Goal: Information Seeking & Learning: Learn about a topic

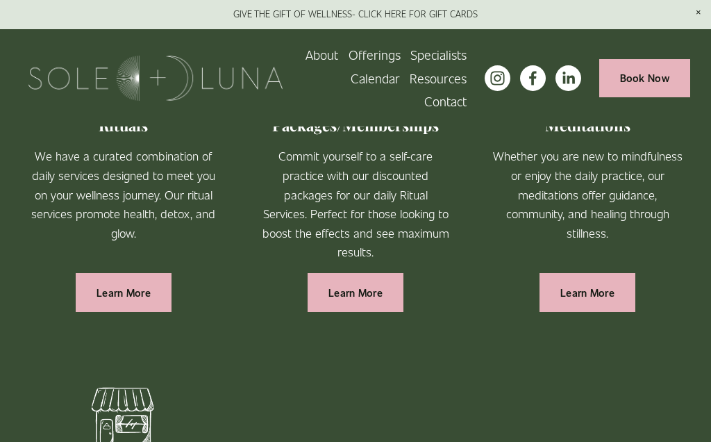
scroll to position [847, 0]
click at [374, 279] on link "Learn More" at bounding box center [355, 293] width 95 height 38
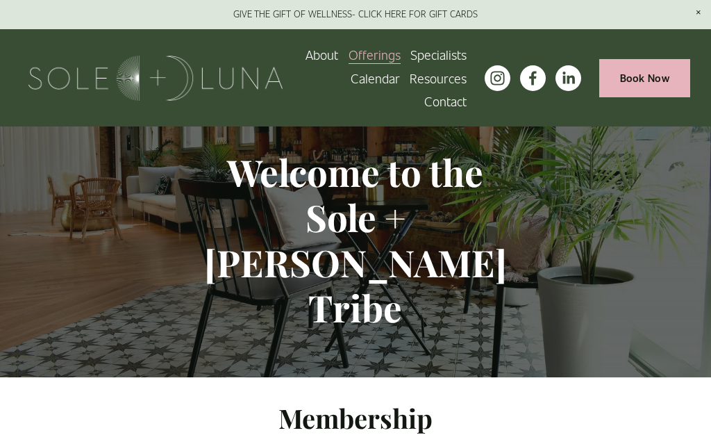
click at [0, 0] on button "Open Menu Close Menu" at bounding box center [0, 0] width 0 height 0
click at [374, 135] on link "About" at bounding box center [355, 134] width 51 height 20
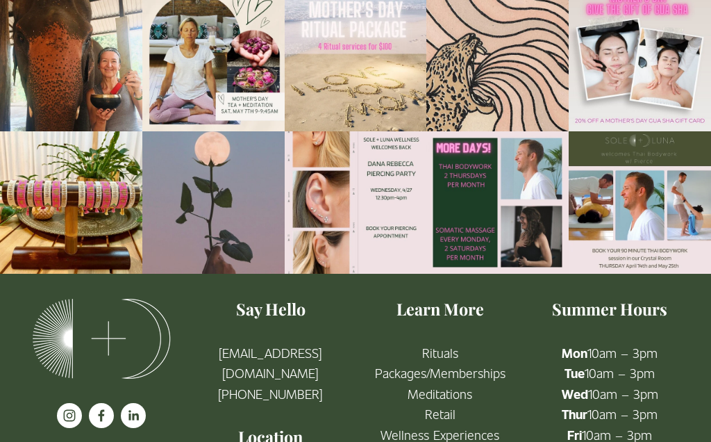
scroll to position [1929, 0]
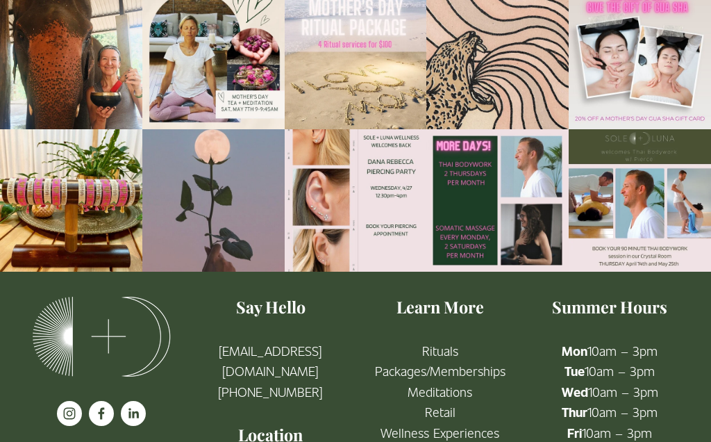
click at [455, 341] on link "Rituals" at bounding box center [440, 351] width 36 height 21
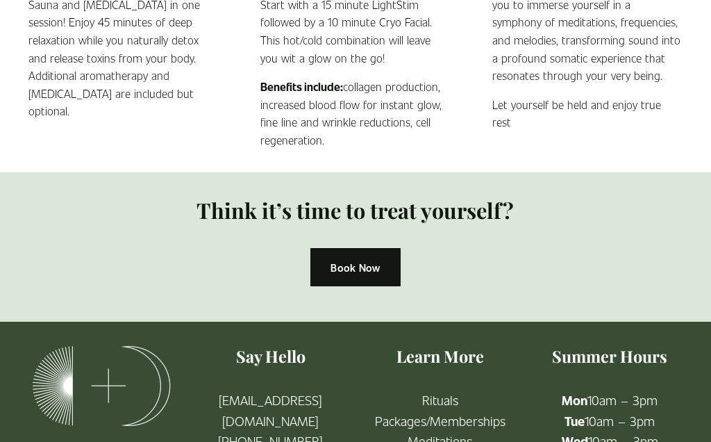
scroll to position [1397, 0]
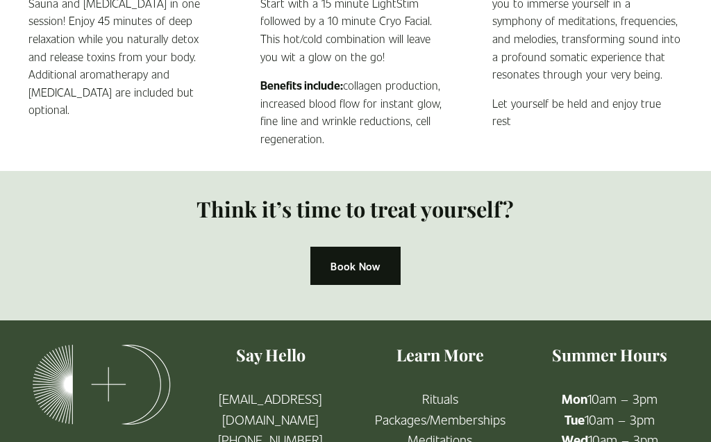
click at [363, 247] on link "Book Now" at bounding box center [355, 266] width 91 height 38
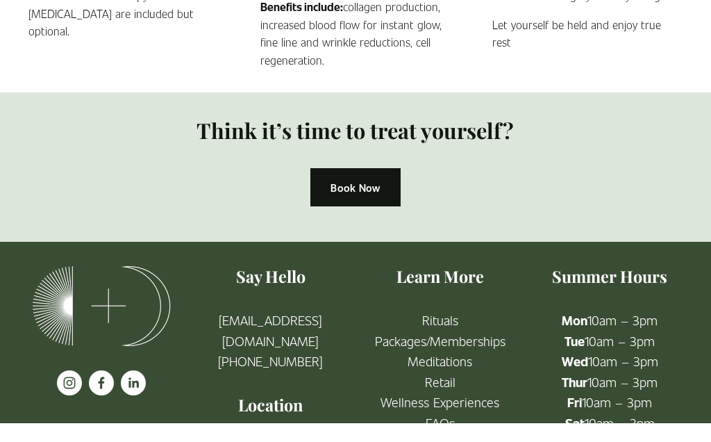
scroll to position [1457, 0]
